Goal: Check status: Check status

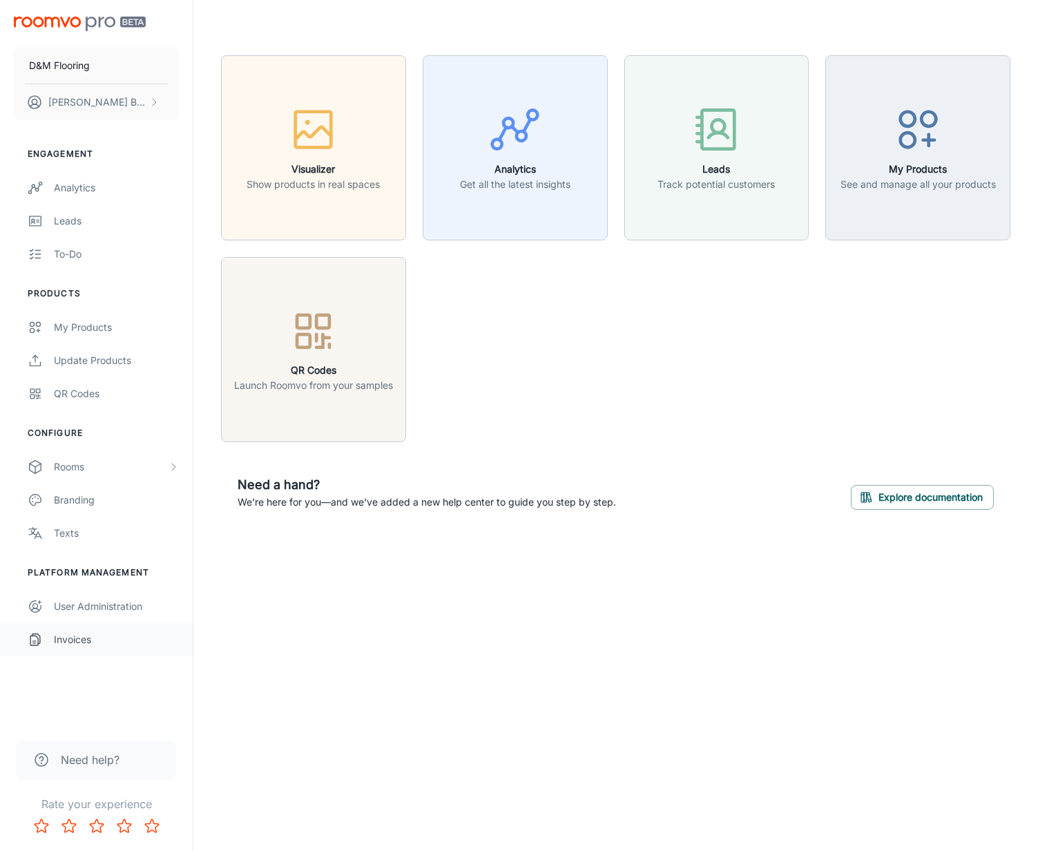
click at [84, 643] on div "Invoices" at bounding box center [116, 639] width 125 height 15
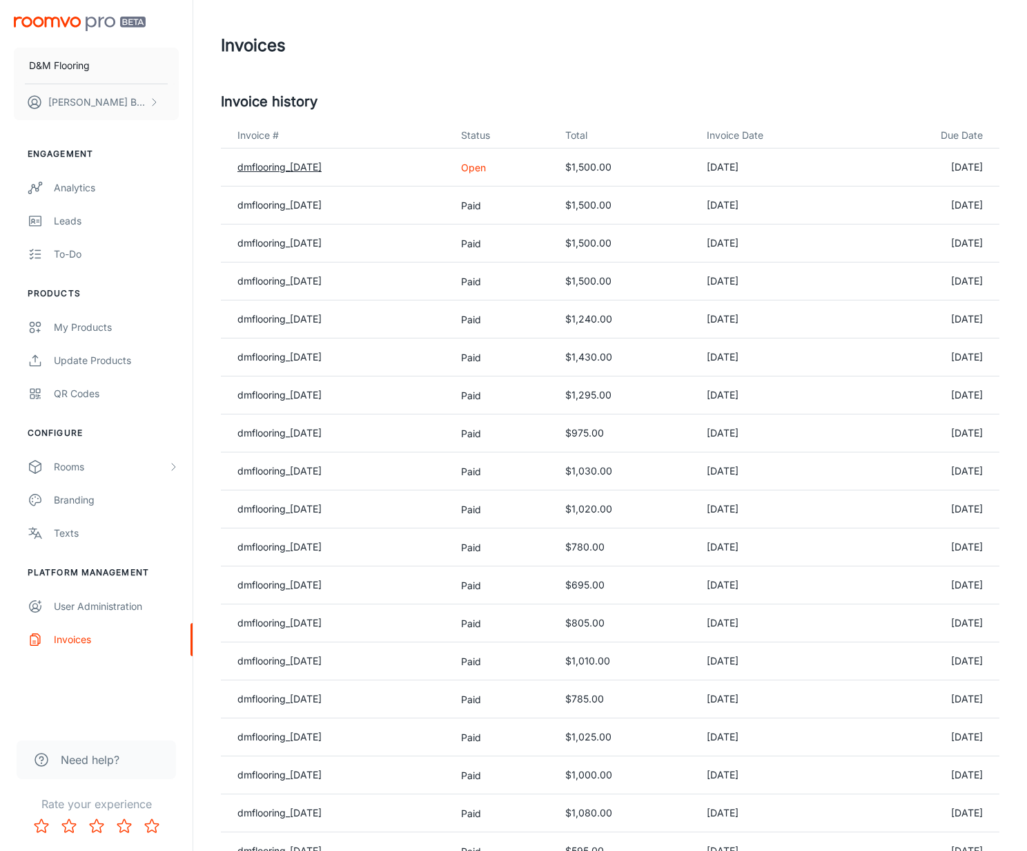
click at [322, 167] on link "dmflooring_[DATE]" at bounding box center [280, 167] width 84 height 12
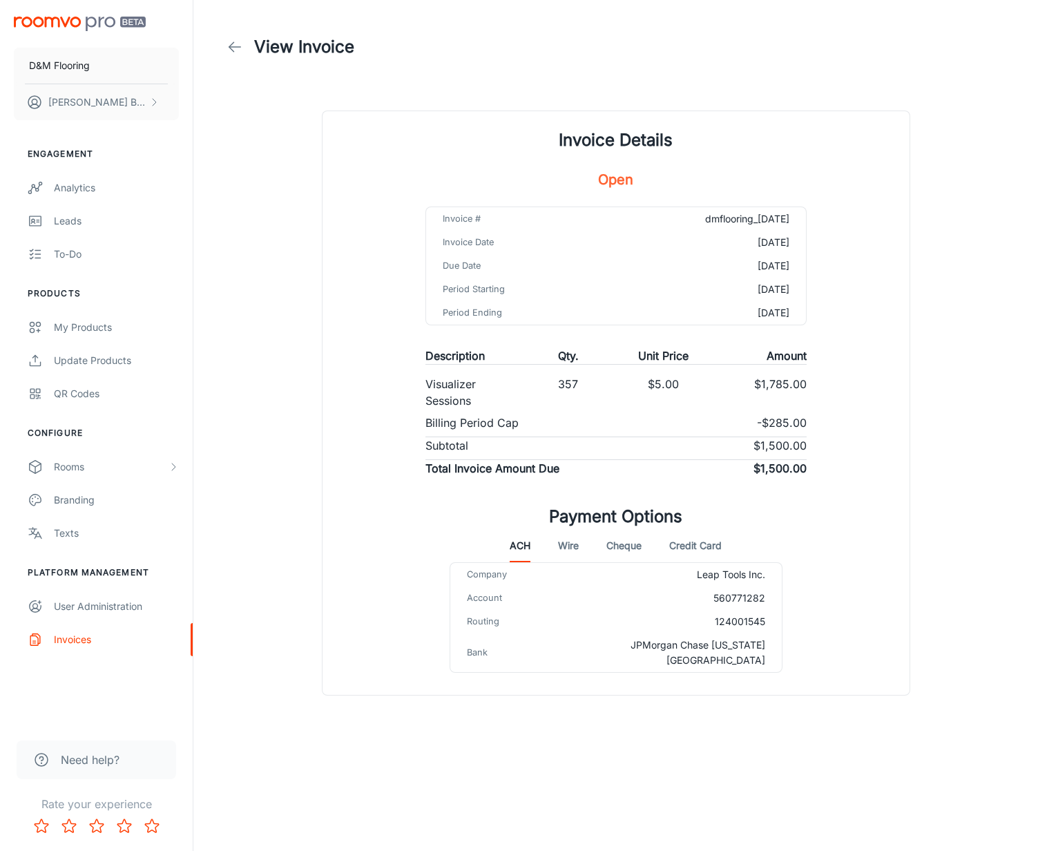
click at [284, 146] on div "View Invoice Invoice Details Open Invoice # dmflooring_[DATE] Invoice Date [DAT…" at bounding box center [615, 356] width 822 height 712
click at [233, 47] on icon at bounding box center [234, 47] width 17 height 17
